Goal: Task Accomplishment & Management: Use online tool/utility

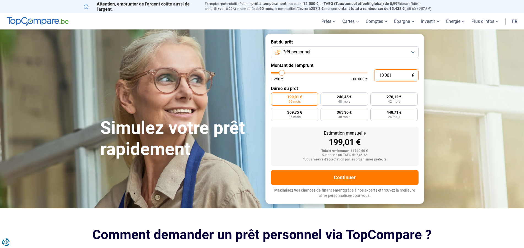
drag, startPoint x: 400, startPoint y: 74, endPoint x: 368, endPoint y: 70, distance: 32.2
click at [374, 70] on input "10 001" at bounding box center [396, 75] width 44 height 12
type input "9"
type input "1250"
type input "90"
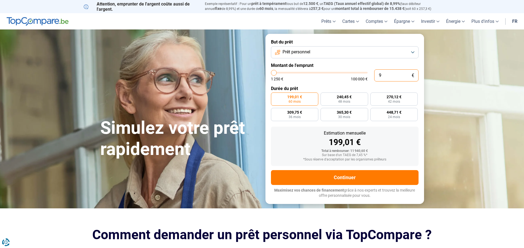
type input "1250"
type input "900"
type input "1250"
type input "9 000"
type input "9000"
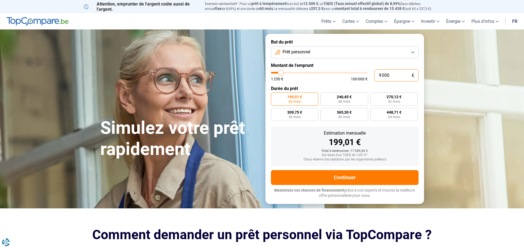
radio input "true"
type input "900"
type input "1250"
type input "90"
type input "1250"
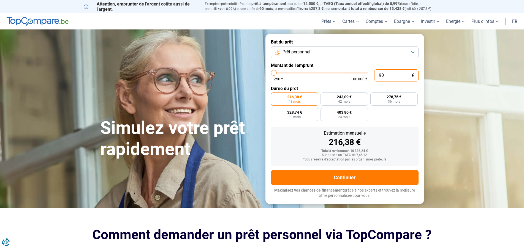
type input "9"
type input "1250"
type input "0"
type input "1250"
type input "1"
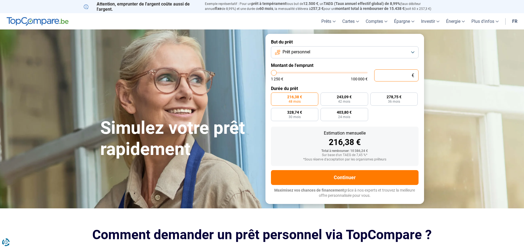
type input "1250"
type input "10"
type input "1250"
type input "100"
type input "1250"
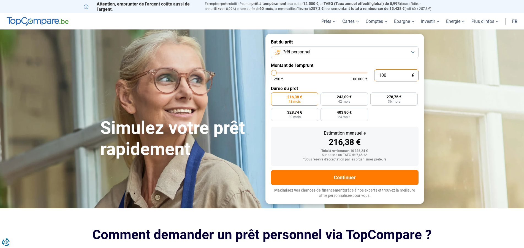
type input "1 000"
type input "1250"
type input "10 000"
type input "10000"
type input "1 000"
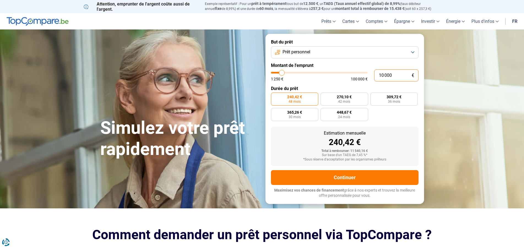
type input "1250"
type input "100"
type input "1250"
type input "10"
type input "1250"
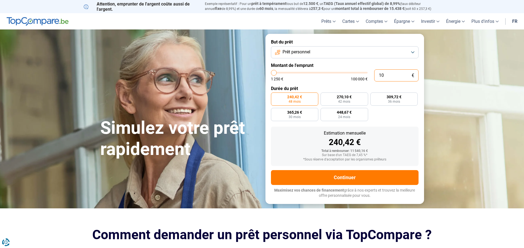
type input "1"
type input "1250"
type input "0"
type input "1250"
type input "1"
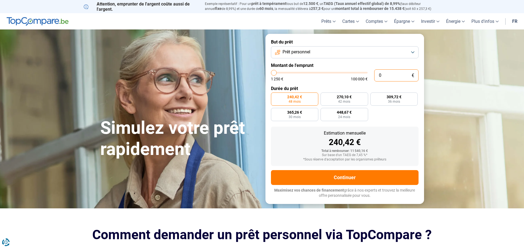
type input "1250"
type input "12"
type input "1250"
type input "125"
type input "1250"
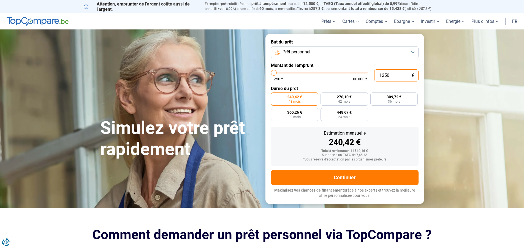
type input "12 500"
type input "12500"
radio input "false"
type input "12 500"
click at [369, 138] on div "248,74 €" at bounding box center [344, 142] width 139 height 8
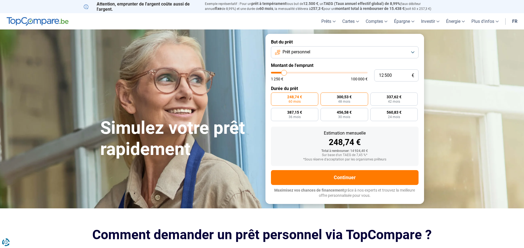
click at [354, 99] on label "300,53 € 48 mois" at bounding box center [344, 98] width 48 height 13
click at [324, 96] on input "300,53 € 48 mois" at bounding box center [322, 94] width 4 height 4
radio input "true"
click at [398, 73] on input "12 500" at bounding box center [396, 75] width 44 height 12
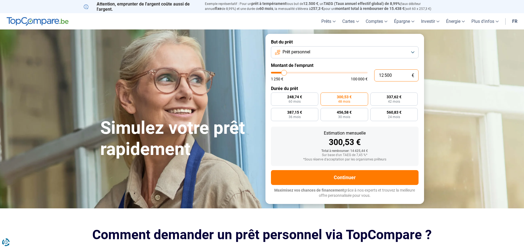
click at [398, 73] on input "12 500" at bounding box center [396, 75] width 44 height 12
click at [413, 54] on button "Prêt personnel" at bounding box center [344, 52] width 147 height 12
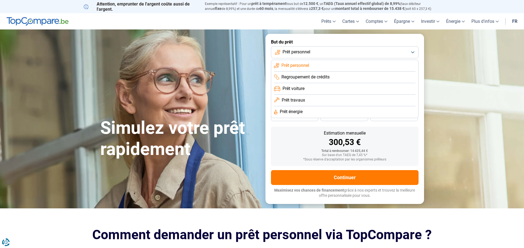
click at [391, 76] on li "Regroupement de crédits" at bounding box center [344, 78] width 141 height 12
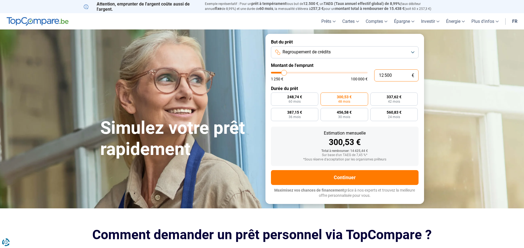
type input "3"
type input "1250"
type input "31"
type input "1250"
type input "310"
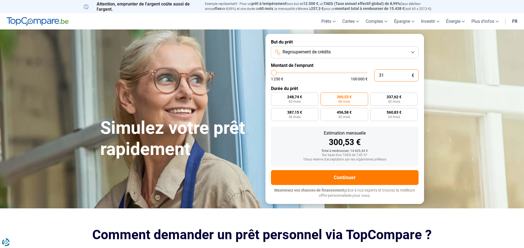
type input "1250"
type input "3 100"
type input "3000"
type input "31 000"
type input "31000"
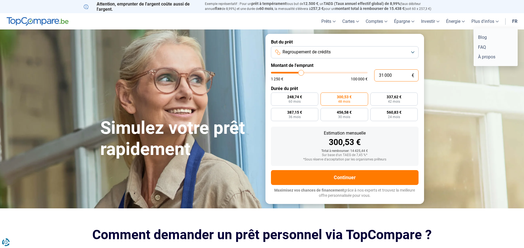
radio input "false"
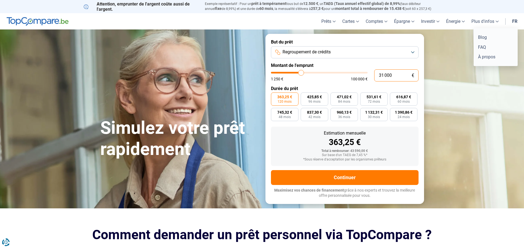
type input "31 000"
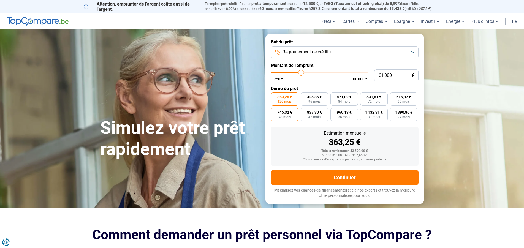
click at [281, 110] on span "745,32 €" at bounding box center [284, 112] width 15 height 4
click at [274, 110] on input "745,32 € 48 mois" at bounding box center [273, 110] width 4 height 4
radio input "true"
click at [334, 100] on label "471,02 € 84 mois" at bounding box center [344, 98] width 28 height 13
click at [334, 96] on input "471,02 € 84 mois" at bounding box center [332, 94] width 4 height 4
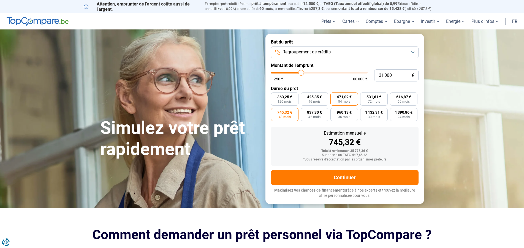
radio input "true"
